Goal: Find specific page/section: Find specific page/section

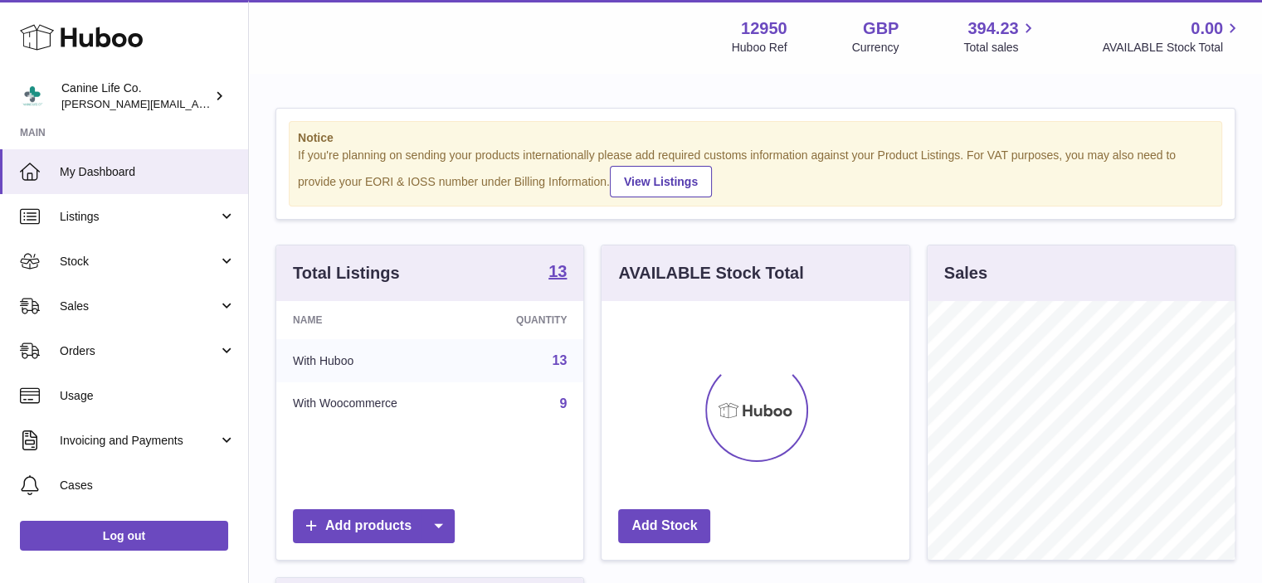
scroll to position [259, 308]
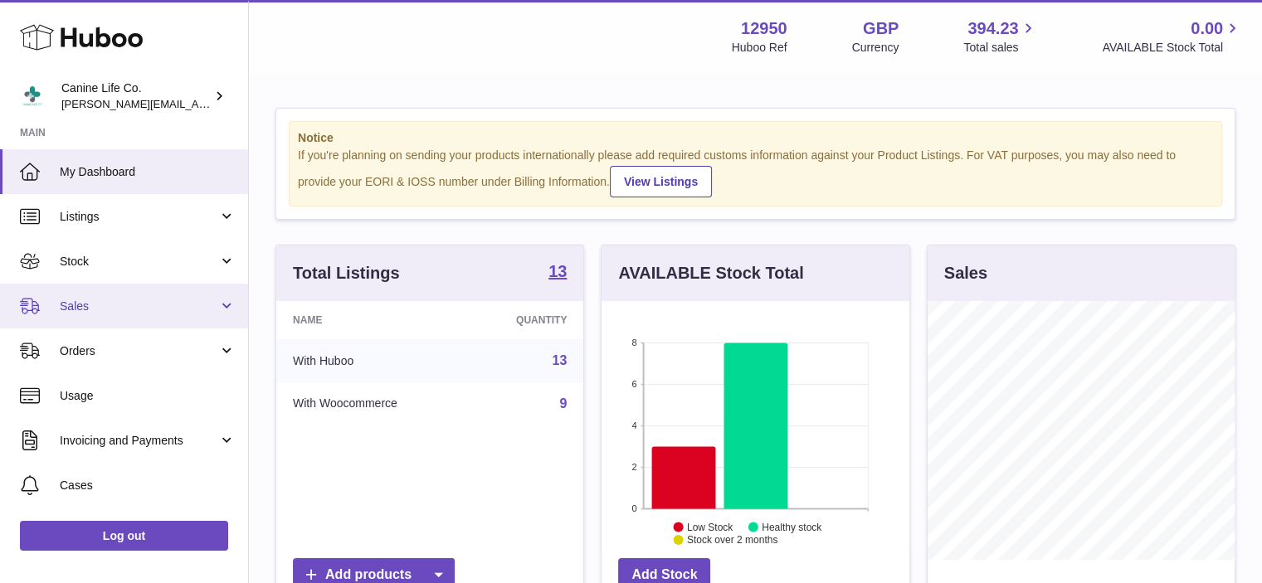
click at [124, 311] on span "Sales" at bounding box center [139, 307] width 158 height 16
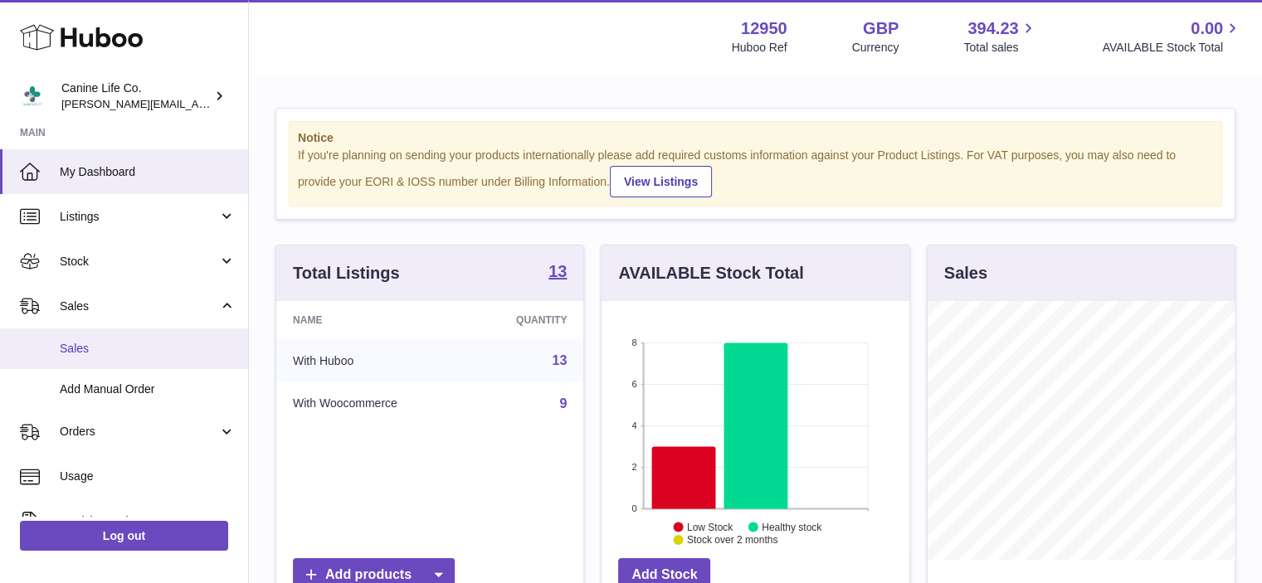
click at [113, 352] on span "Sales" at bounding box center [148, 349] width 176 height 16
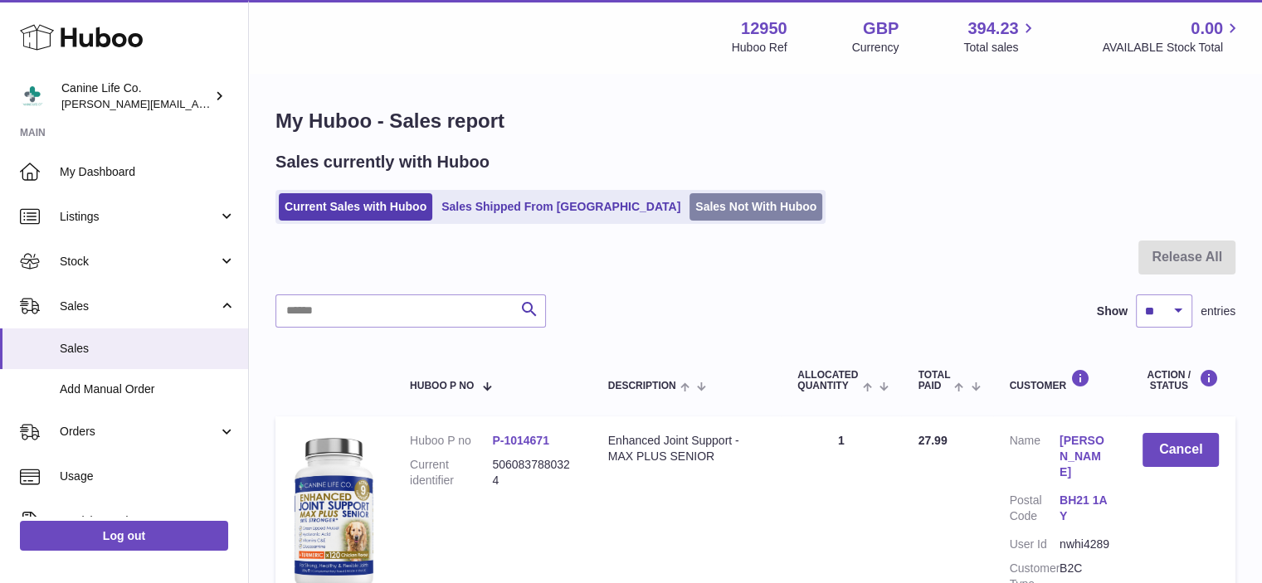
click at [689, 208] on link "Sales Not With Huboo" at bounding box center [755, 206] width 133 height 27
